Goal: Check status: Check status

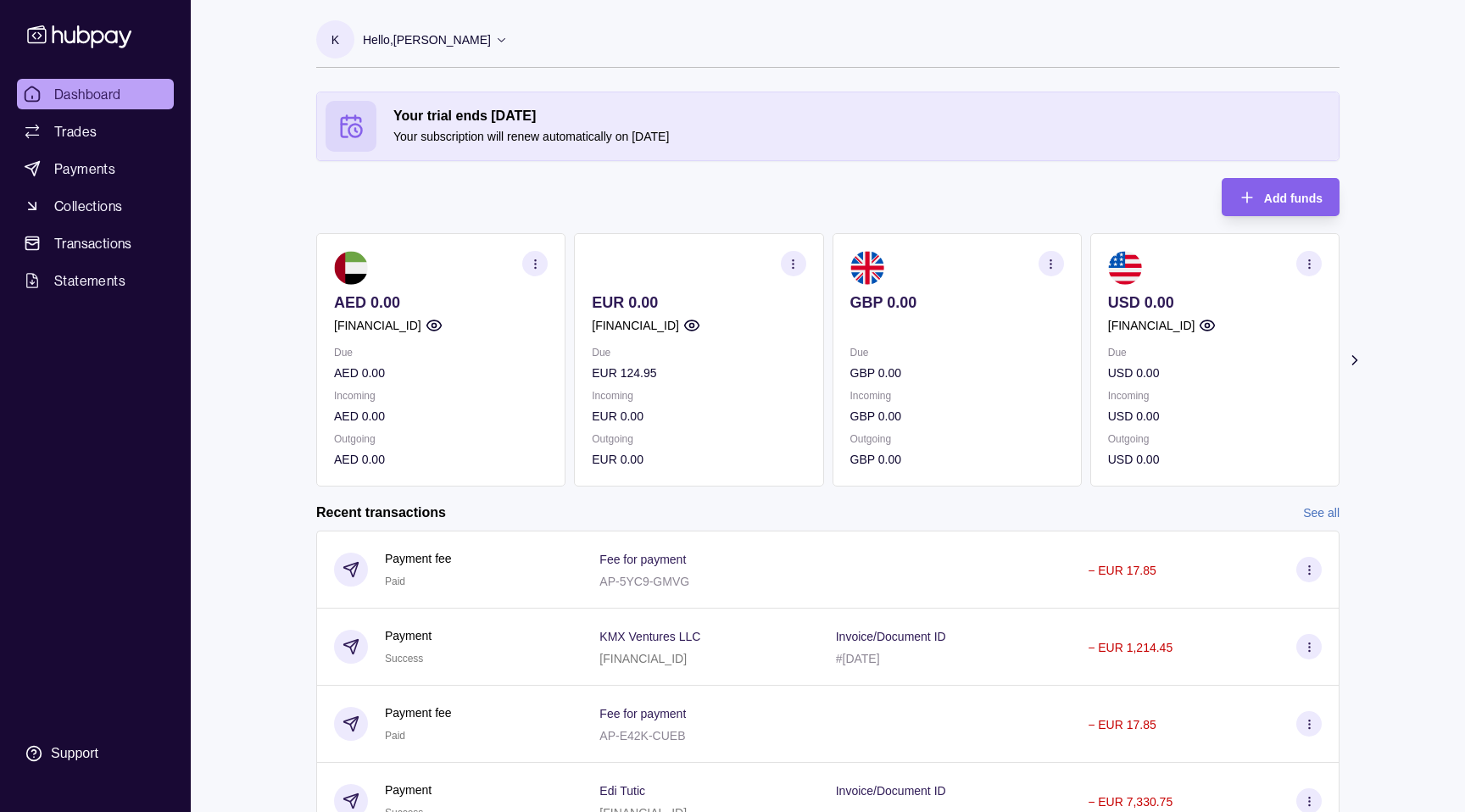
click at [634, 369] on p "EUR 124.95" at bounding box center [699, 372] width 214 height 19
